Goal: Navigation & Orientation: Find specific page/section

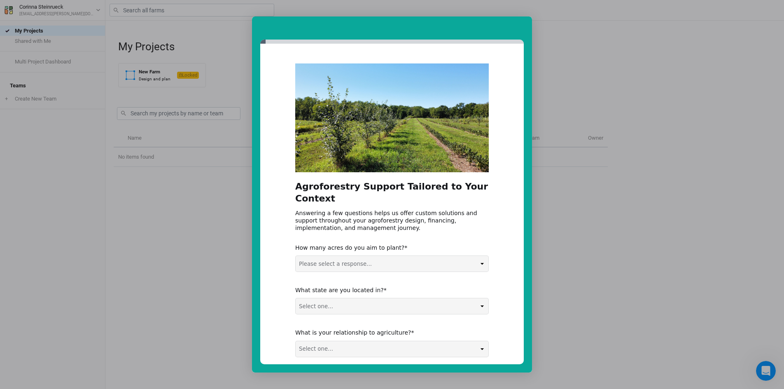
click at [598, 236] on div "Intercom messenger" at bounding box center [392, 194] width 784 height 389
click at [659, 228] on div "Intercom messenger" at bounding box center [392, 194] width 784 height 389
